Goal: Navigation & Orientation: Find specific page/section

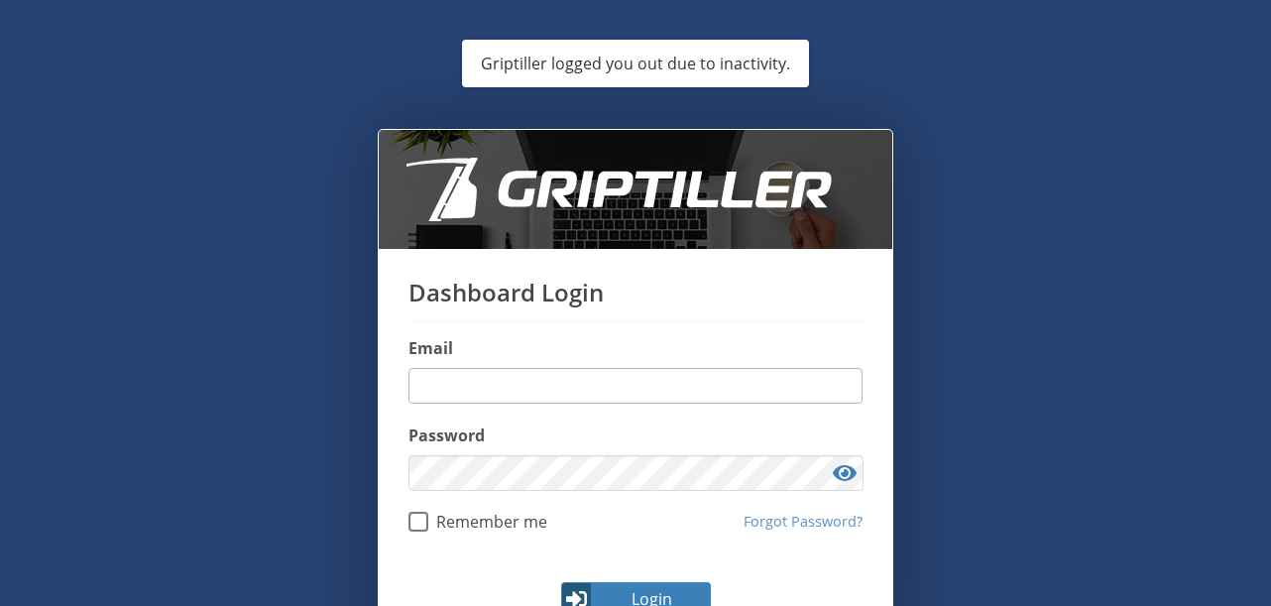
click at [575, 385] on input "email" at bounding box center [635, 386] width 454 height 36
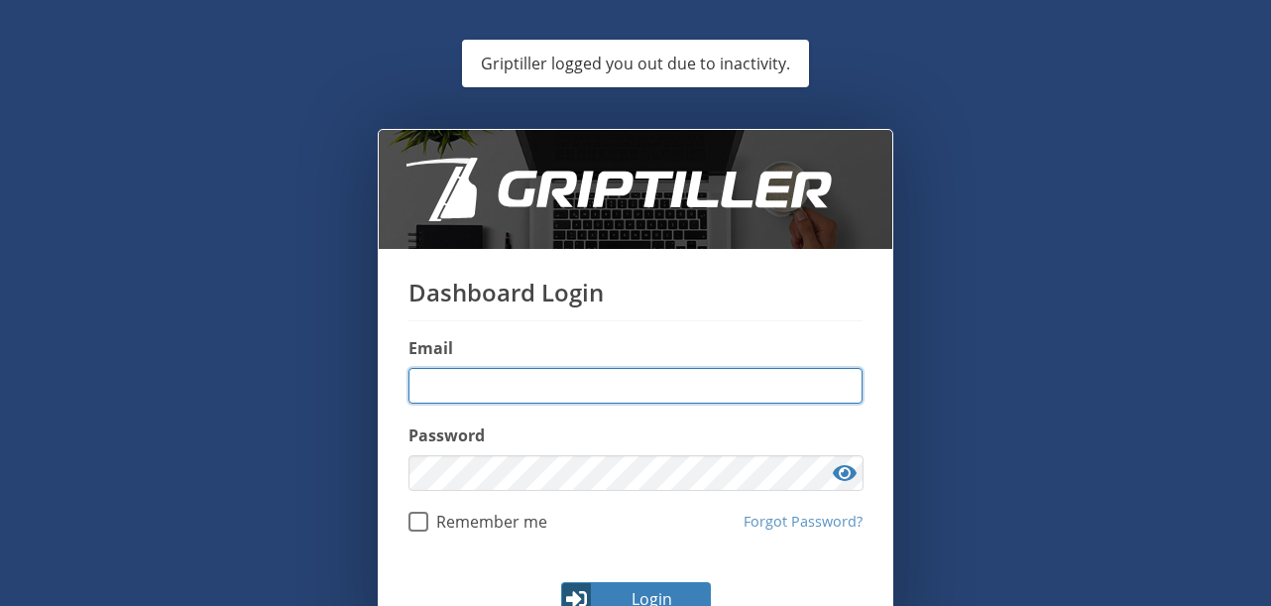
type input "**********"
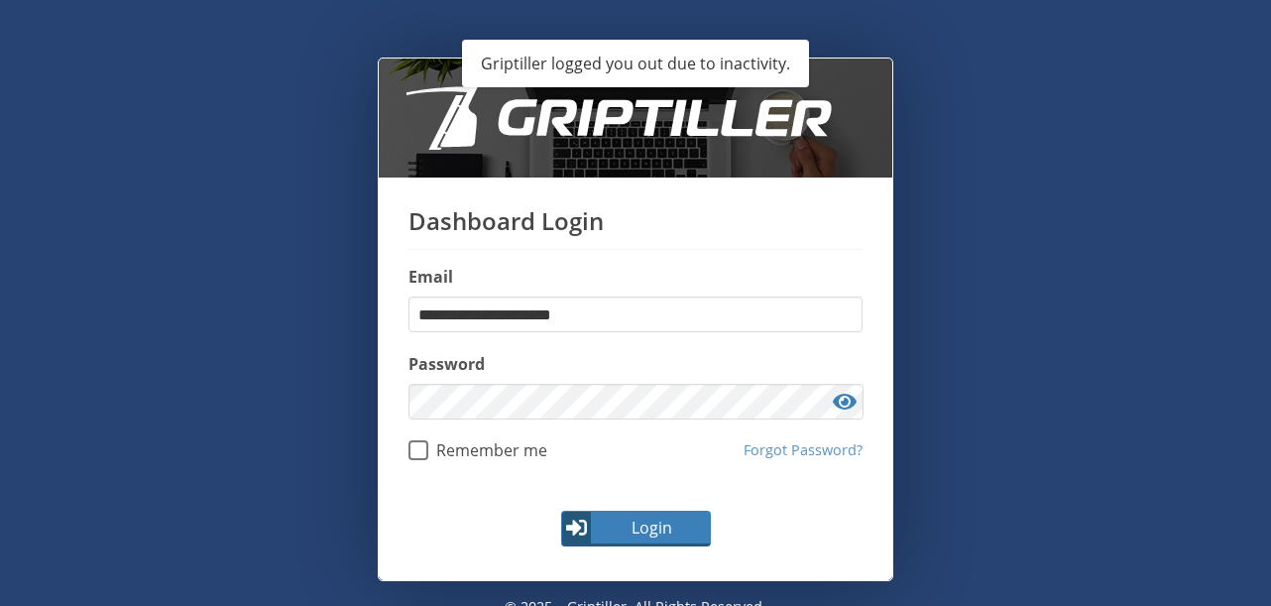
scroll to position [95, 0]
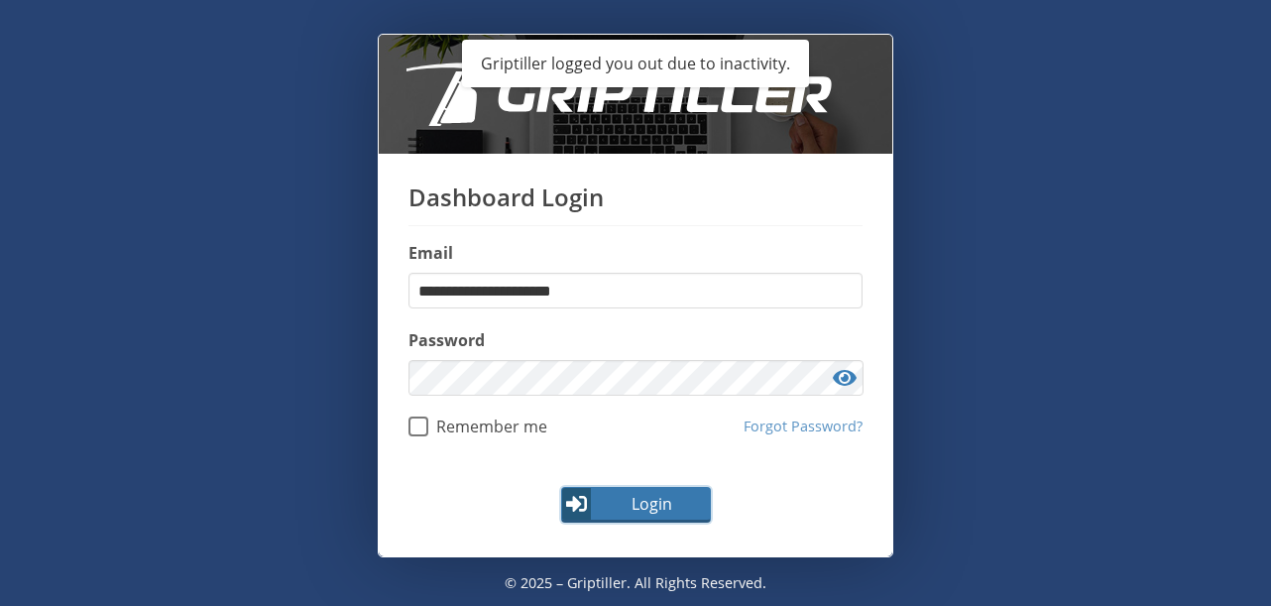
click at [672, 502] on span "Login" at bounding box center [651, 504] width 115 height 24
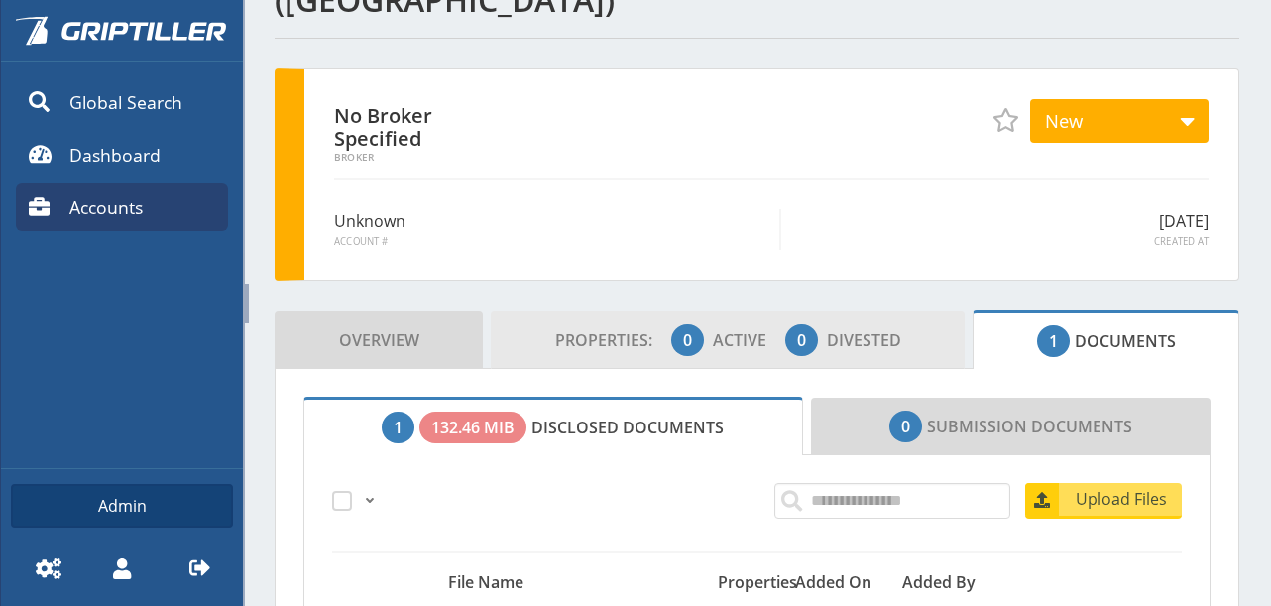
scroll to position [198, 0]
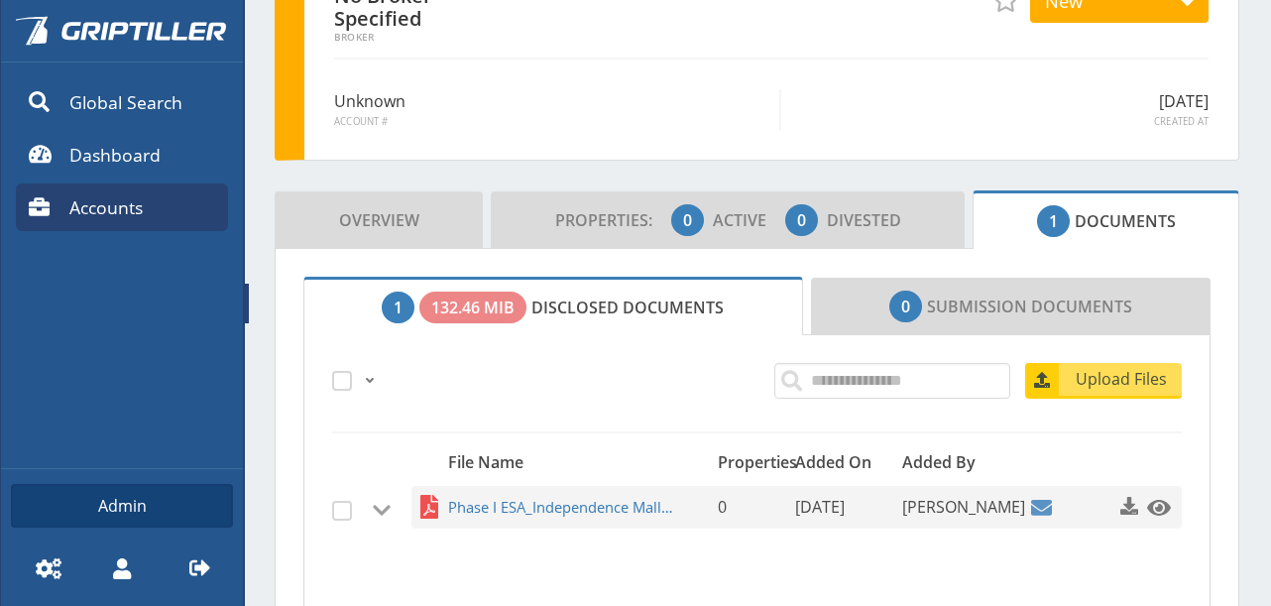
click at [157, 194] on link "Accounts" at bounding box center [122, 207] width 212 height 48
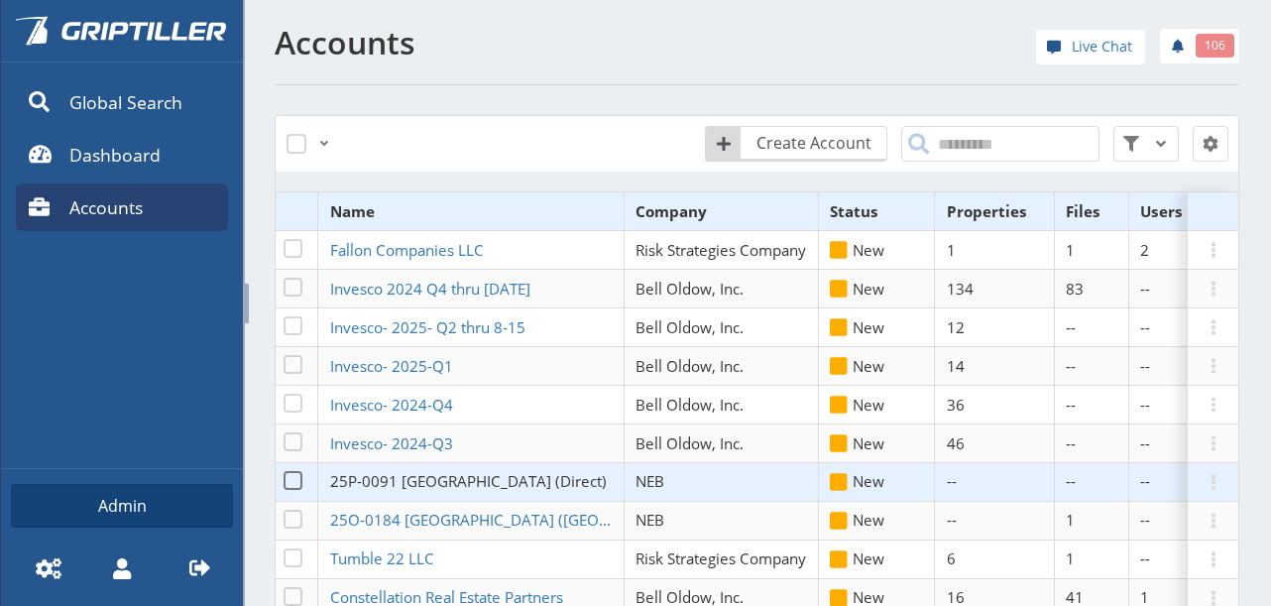
click at [434, 482] on span "25P-0091 [GEOGRAPHIC_DATA] (Direct)" at bounding box center [468, 481] width 277 height 20
